Goal: Information Seeking & Learning: Learn about a topic

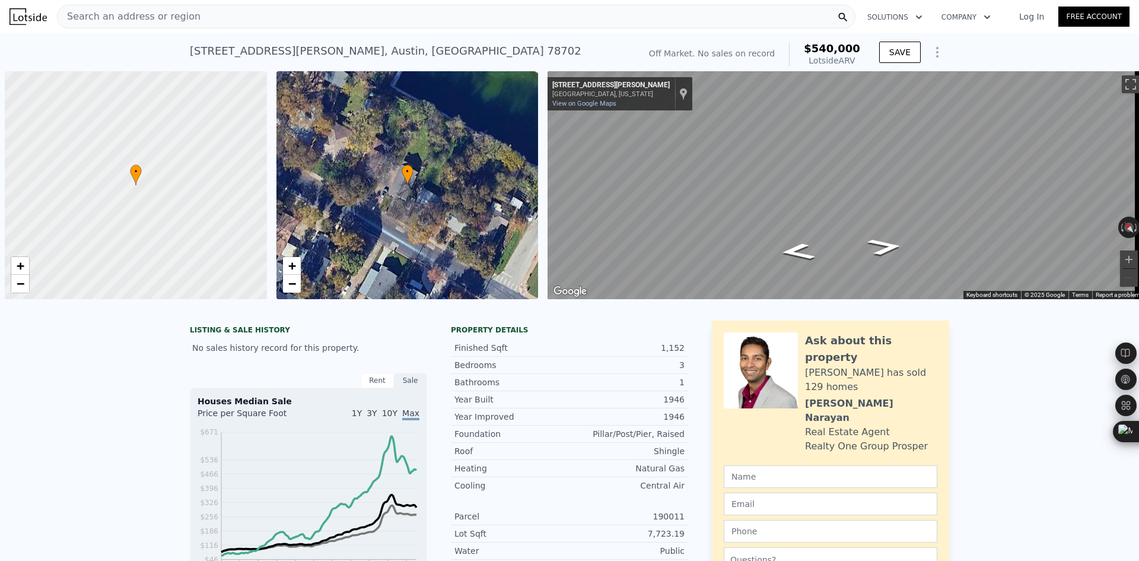
scroll to position [0, 5]
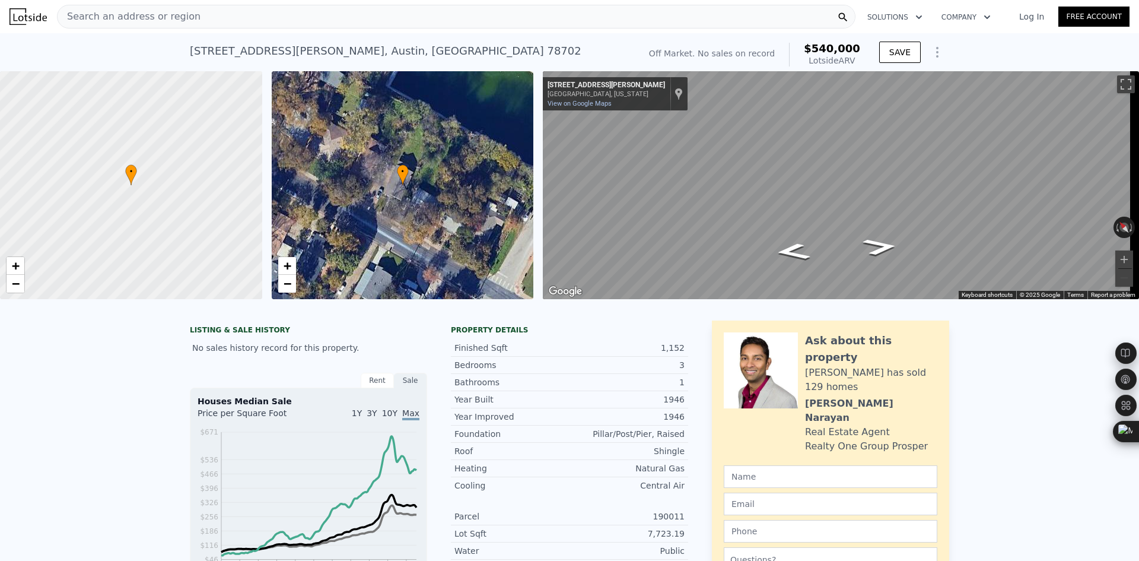
type input "2"
type input "5776.06"
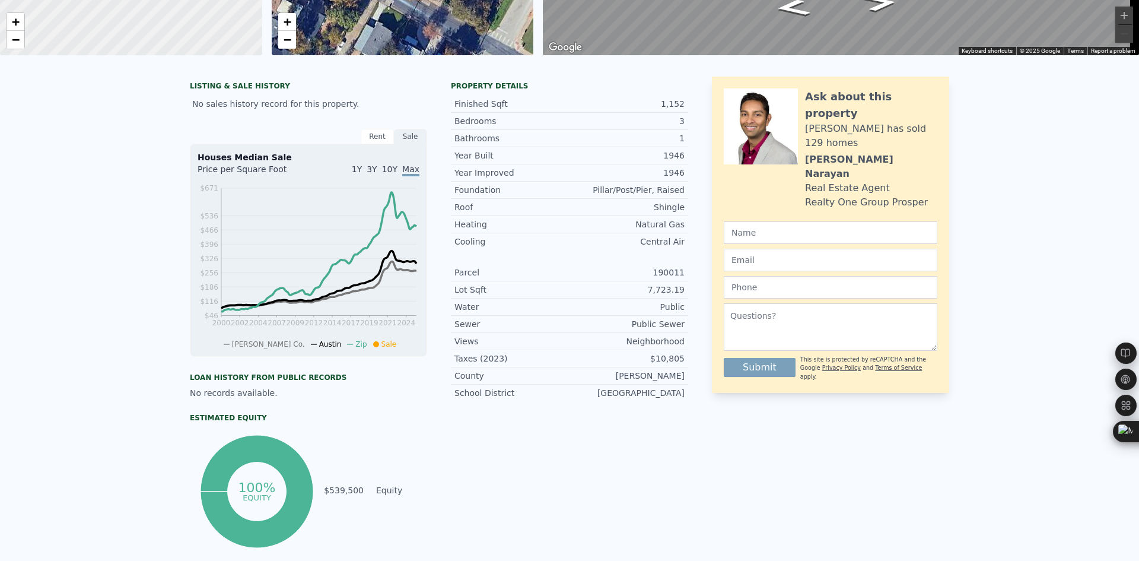
scroll to position [0, 0]
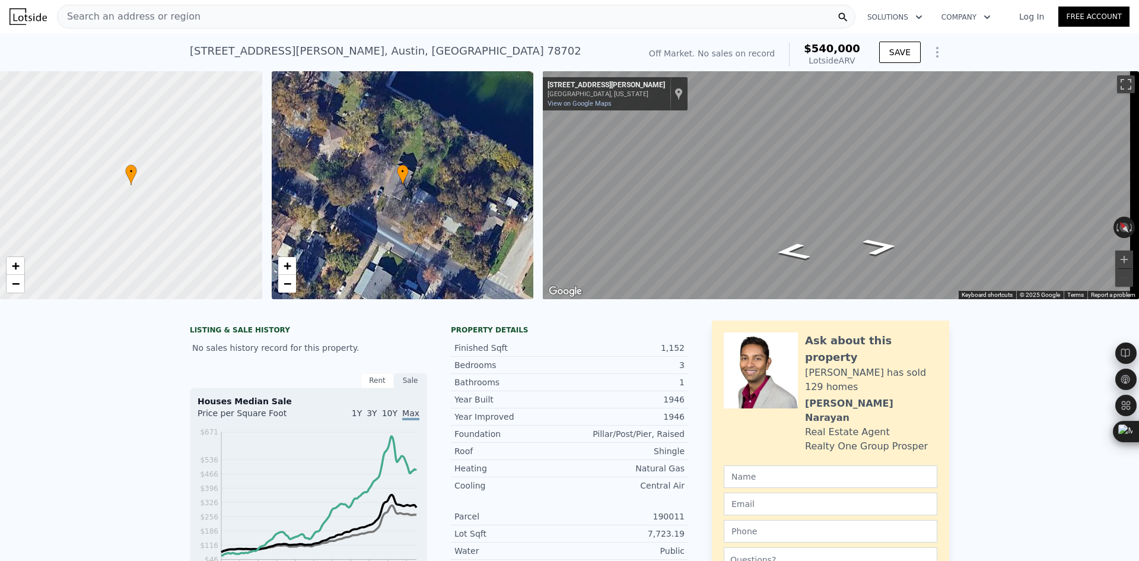
click at [119, 17] on span "Search an address or region" at bounding box center [129, 16] width 143 height 14
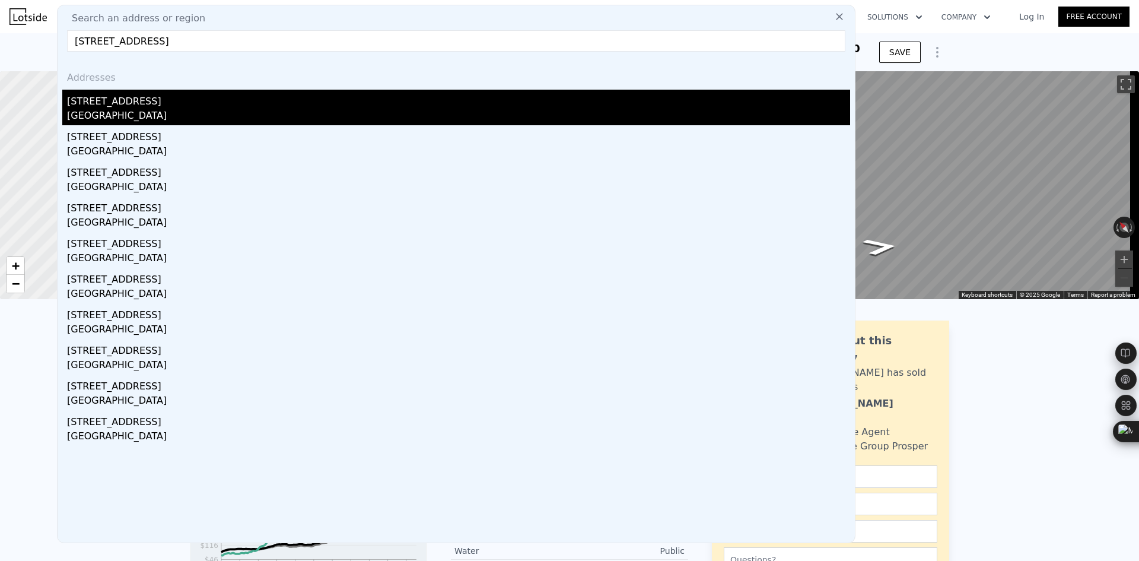
type input "[STREET_ADDRESS]"
click at [198, 106] on div "[STREET_ADDRESS]" at bounding box center [458, 99] width 783 height 19
